Goal: Complete application form

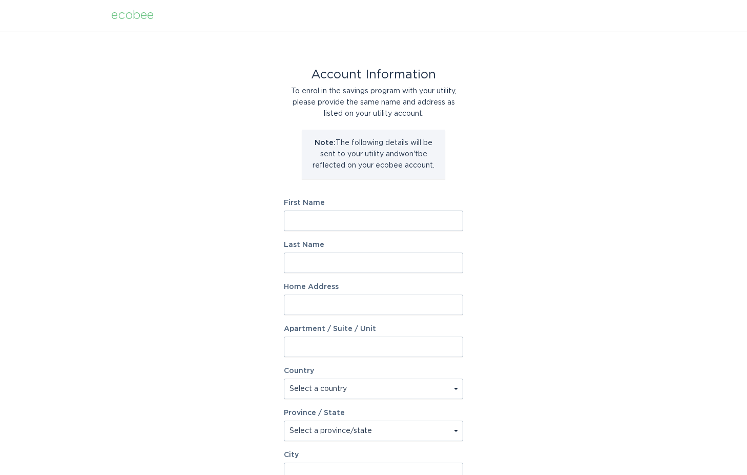
click at [514, 276] on div "Account Information To enrol in the savings program with your utility, please p…" at bounding box center [373, 314] width 747 height 566
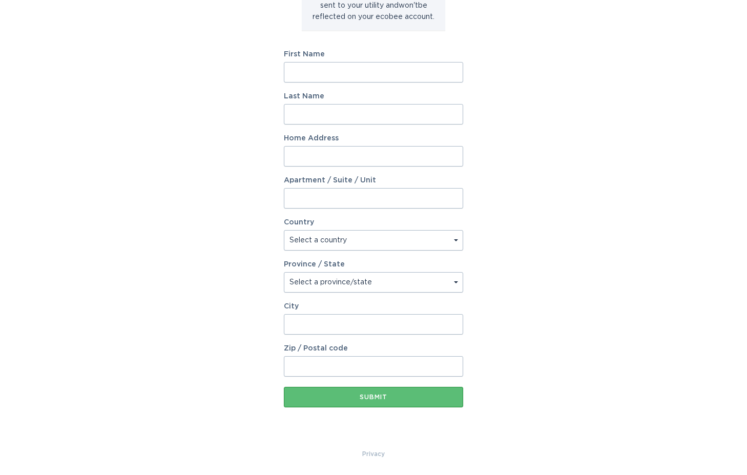
scroll to position [7, 0]
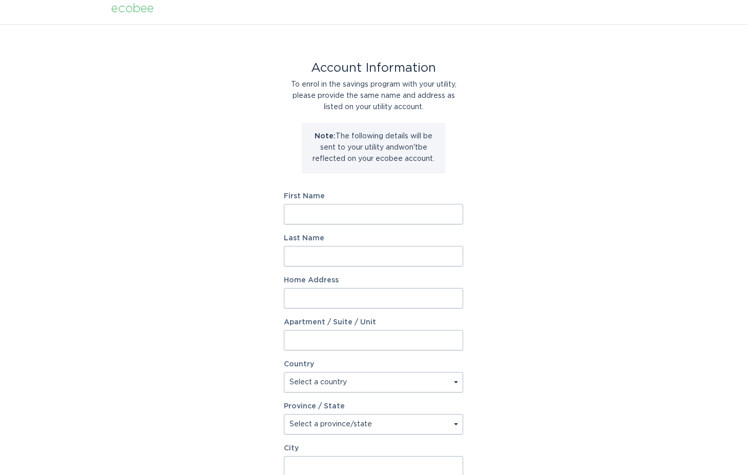
click at [384, 225] on form "First Name Last Name Home Address Apartment / Suite / Unit Country Select a cou…" at bounding box center [373, 371] width 179 height 357
click at [389, 218] on input "First Name" at bounding box center [373, 214] width 179 height 21
type input "Arlen"
type input "Fan"
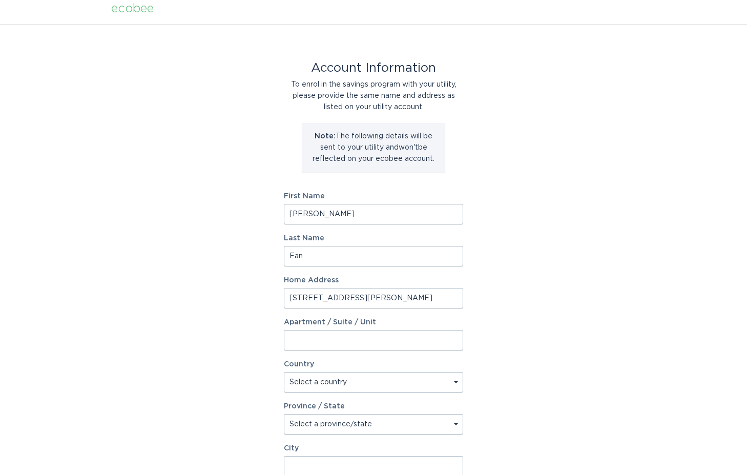
type input "4385 S Quinn Ct"
select select "US"
select select "AZ"
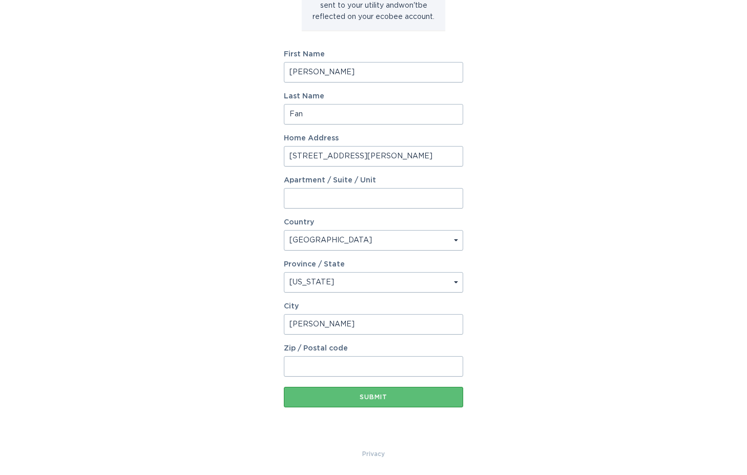
type input "Gilbert"
click at [351, 371] on input "Zip / Postal code" at bounding box center [373, 366] width 179 height 21
type input "85297"
click at [361, 405] on button "Submit" at bounding box center [373, 397] width 179 height 21
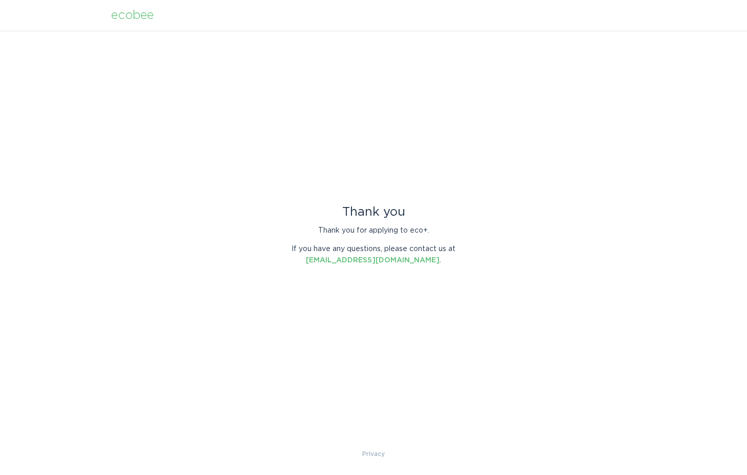
scroll to position [61, 0]
click at [374, 258] on div "Thank you Thank you for applying to eco+. If you have any questions, please con…" at bounding box center [373, 240] width 747 height 418
